Goal: Task Accomplishment & Management: Manage account settings

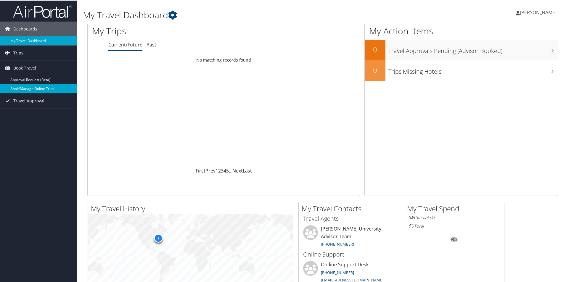
click at [30, 86] on link "Book/Manage Online Trips" at bounding box center [38, 88] width 77 height 9
click at [543, 13] on span "Amanda Hinojosa" at bounding box center [538, 12] width 37 height 7
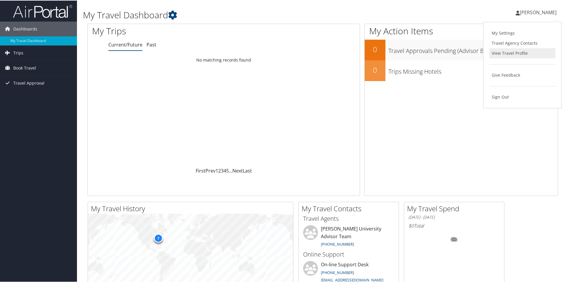
click at [508, 53] on link "View Travel Profile" at bounding box center [522, 53] width 66 height 10
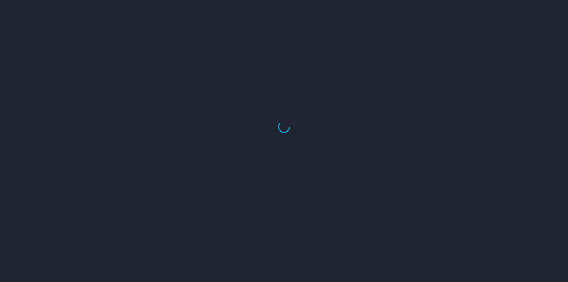
select select "US"
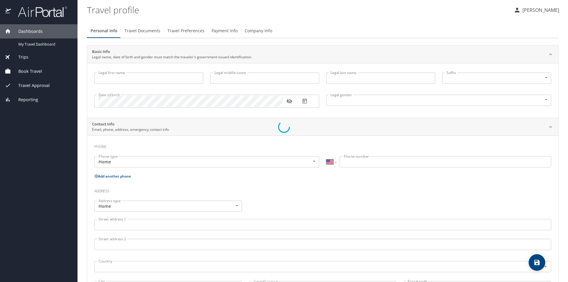
type input "Amanda"
type input "Sophia"
type input "Hinojosa"
type input "Female"
type input "Miguel"
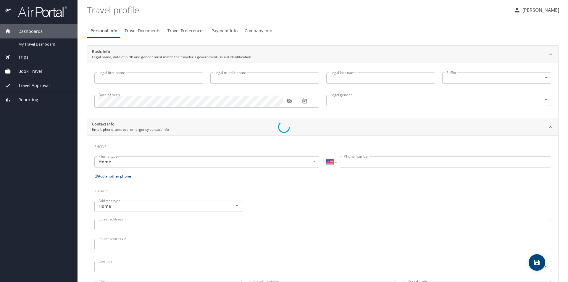
type input "Hinojosa"
type input "(806) 535-3638"
type input "miguelhinojosaee@gmail.com"
select select "US"
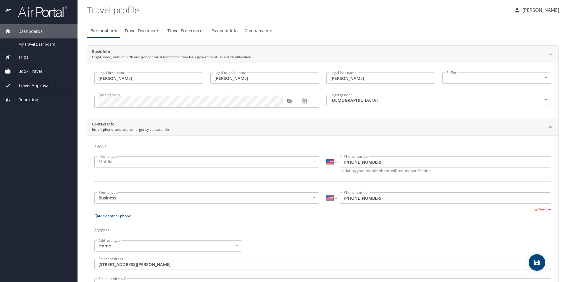
click at [146, 31] on span "Travel Documents" at bounding box center [143, 30] width 36 height 7
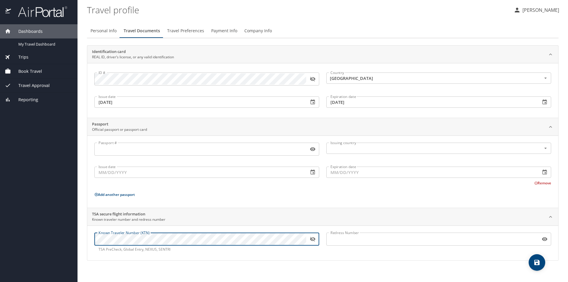
click at [317, 240] on button "button" at bounding box center [312, 239] width 13 height 13
click at [315, 253] on div "Known Traveler Number (KTN) Known Traveler Number (KTN) TSA PreCheck, Global En…" at bounding box center [207, 242] width 232 height 27
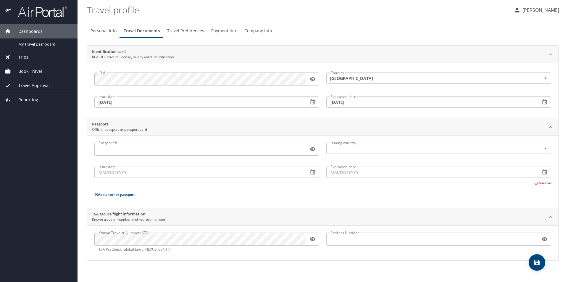
click at [148, 256] on div "Known Traveler Number (KTN) Known Traveler Number (KTN) TSA PreCheck, Global En…" at bounding box center [322, 242] width 471 height 35
click at [185, 29] on span "Travel Preferences" at bounding box center [185, 30] width 37 height 7
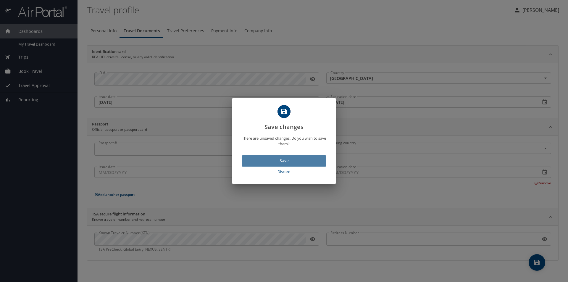
click at [296, 162] on span "Save" at bounding box center [283, 160] width 75 height 7
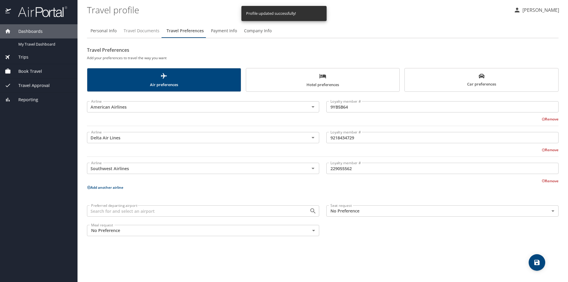
click at [139, 31] on span "Travel Documents" at bounding box center [142, 30] width 36 height 7
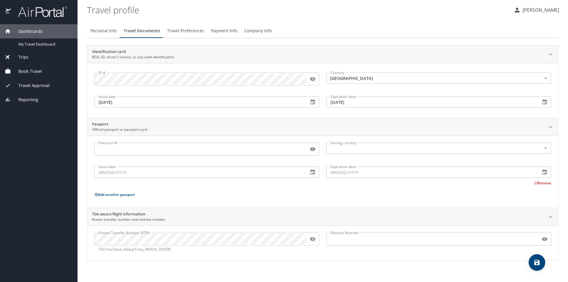
click at [317, 241] on button "button" at bounding box center [312, 239] width 13 height 13
click at [179, 29] on span "Travel Preferences" at bounding box center [185, 30] width 37 height 7
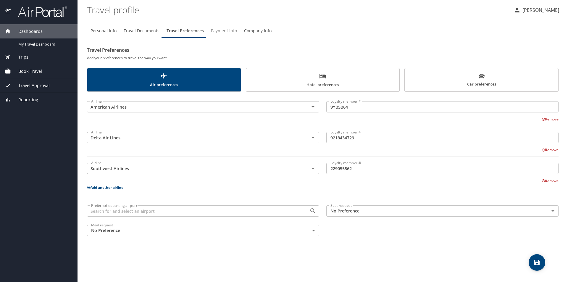
click at [219, 30] on span "Payment Info" at bounding box center [224, 30] width 26 height 7
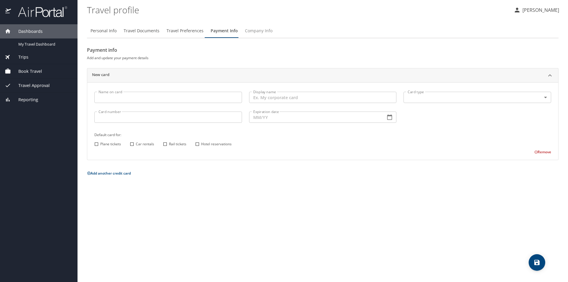
click at [255, 30] on span "Company Info" at bounding box center [259, 30] width 28 height 7
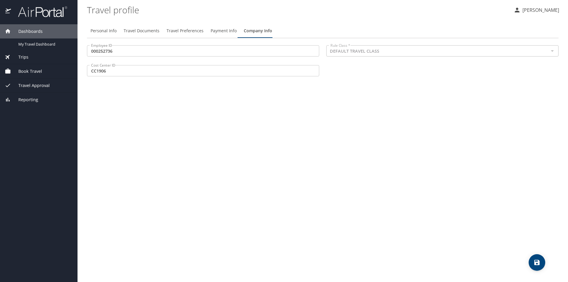
click at [102, 30] on span "Personal Info" at bounding box center [104, 30] width 26 height 7
select select "US"
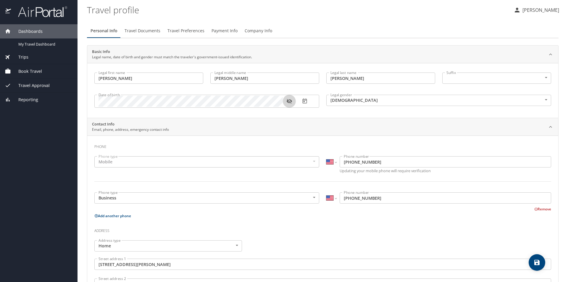
click at [291, 101] on icon "button" at bounding box center [288, 101] width 5 height 5
click at [291, 101] on icon "button" at bounding box center [288, 101] width 5 height 4
click at [133, 31] on span "Travel Documents" at bounding box center [143, 30] width 36 height 7
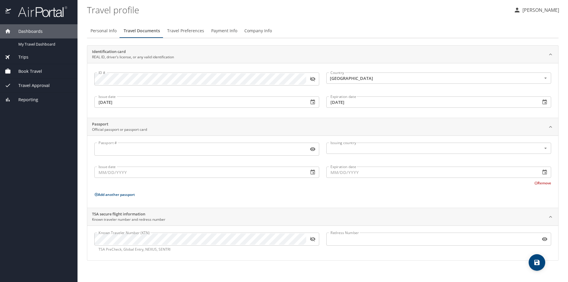
click at [103, 30] on span "Personal Info" at bounding box center [104, 30] width 26 height 7
select select "US"
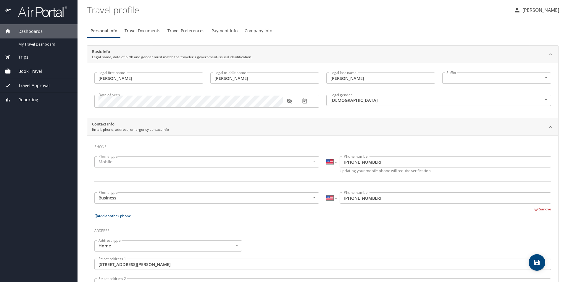
click at [131, 29] on span "Travel Documents" at bounding box center [143, 30] width 36 height 7
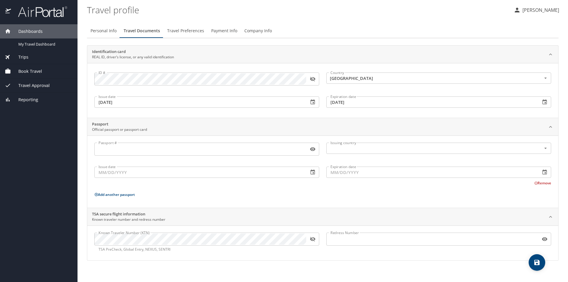
click at [530, 10] on p "[PERSON_NAME]" at bounding box center [540, 10] width 38 height 7
click at [531, 44] on li "View travel profile" at bounding box center [534, 44] width 60 height 11
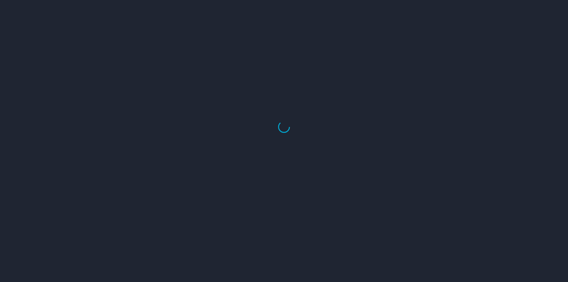
select select "US"
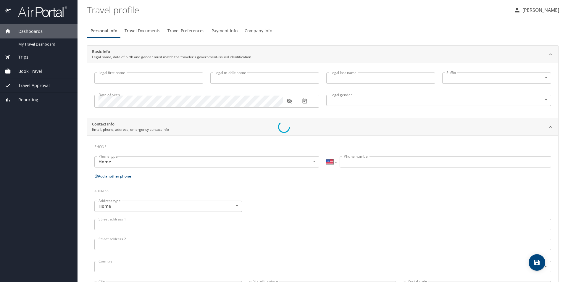
select select "US"
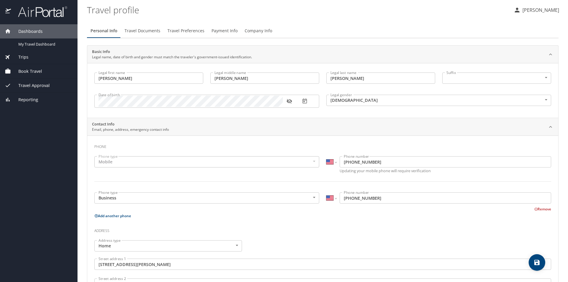
type input "[PERSON_NAME]"
type input "[DEMOGRAPHIC_DATA]"
type input "[PERSON_NAME]"
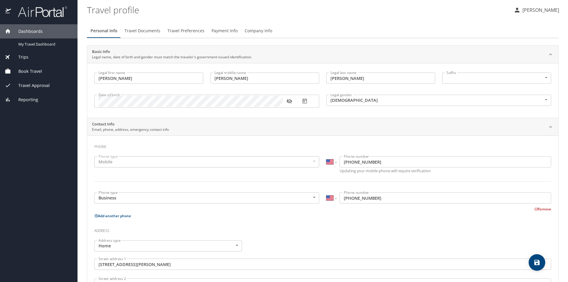
type input "[PERSON_NAME]"
type input "[PHONE_NUMBER]"
type input "[EMAIL_ADDRESS][DOMAIN_NAME]"
click at [142, 32] on span "Travel Documents" at bounding box center [143, 30] width 36 height 7
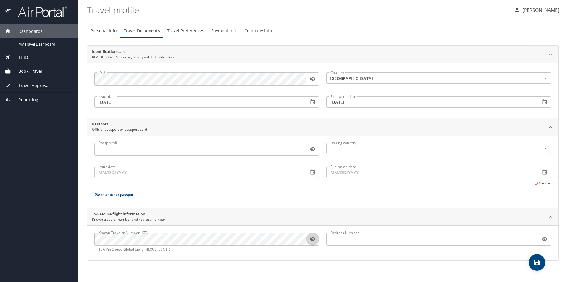
click at [311, 240] on icon "button" at bounding box center [312, 239] width 5 height 5
click at [311, 240] on icon "button" at bounding box center [312, 239] width 5 height 4
